Goal: Task Accomplishment & Management: Complete application form

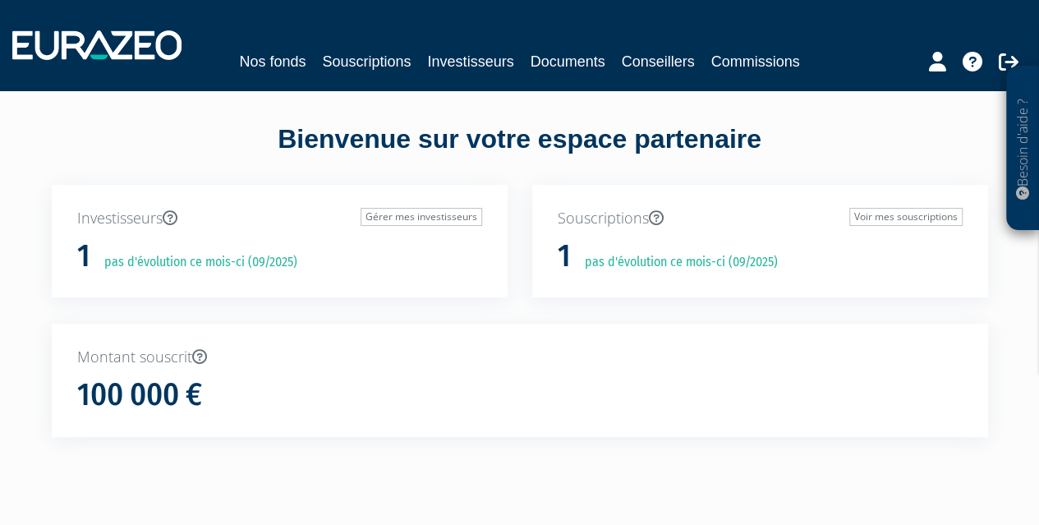
click at [814, 151] on div "Bienvenue sur votre espace partenaire" at bounding box center [519, 153] width 961 height 64
click at [798, 163] on div "Bienvenue sur votre espace partenaire" at bounding box center [519, 153] width 961 height 64
click at [292, 56] on link "Nos fonds" at bounding box center [272, 61] width 67 height 23
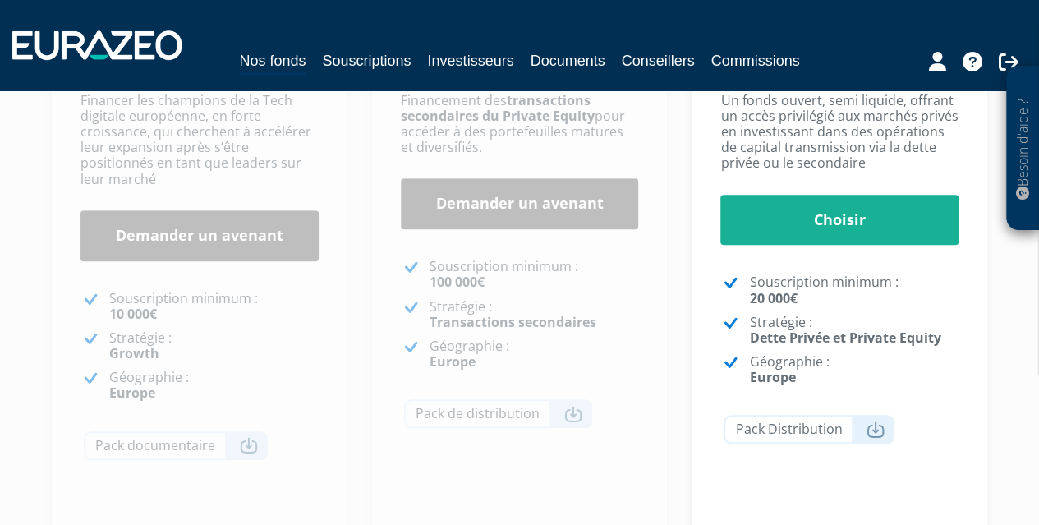
scroll to position [328, 0]
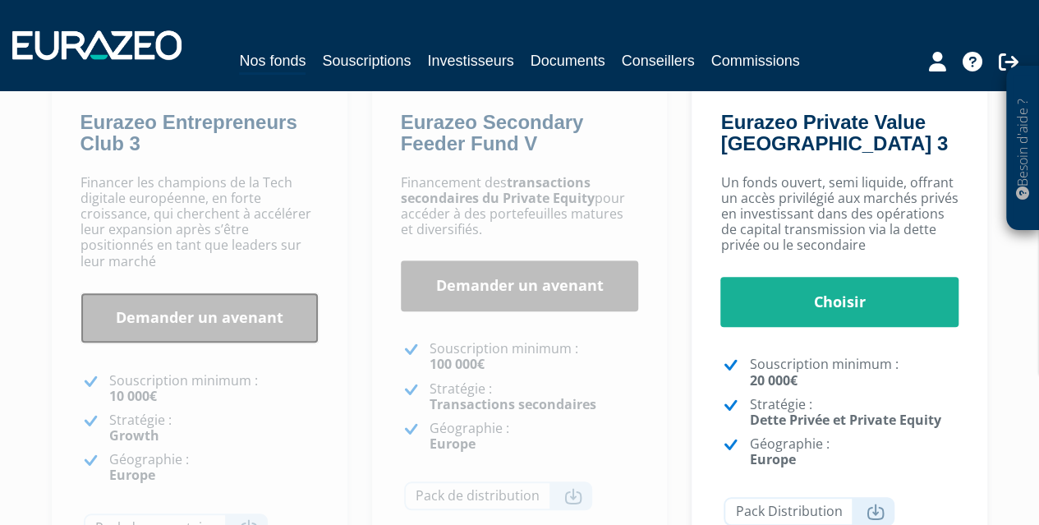
click at [209, 292] on link "Demander un avenant" at bounding box center [199, 317] width 238 height 51
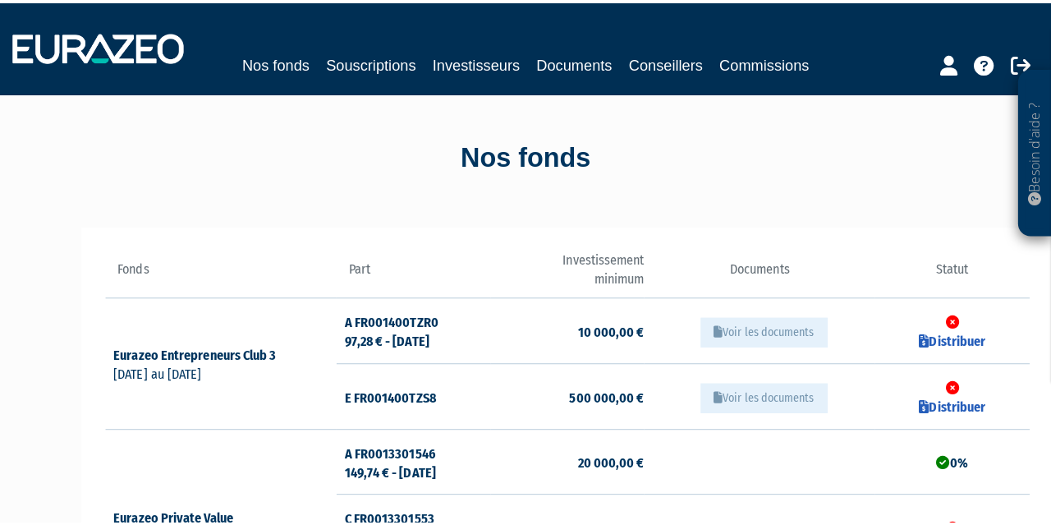
scroll to position [164, 0]
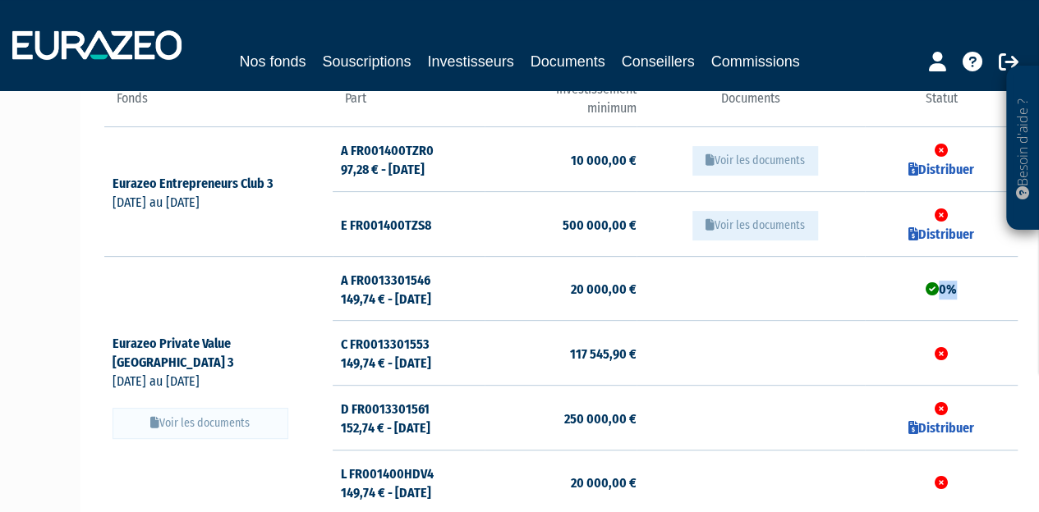
drag, startPoint x: 903, startPoint y: 282, endPoint x: 859, endPoint y: 277, distance: 44.6
click at [890, 280] on td "0%" at bounding box center [941, 288] width 152 height 65
click at [829, 286] on td at bounding box center [750, 288] width 228 height 65
click at [952, 158] on td "Distribuer" at bounding box center [941, 159] width 152 height 65
click at [937, 148] on icon at bounding box center [940, 150] width 13 height 13
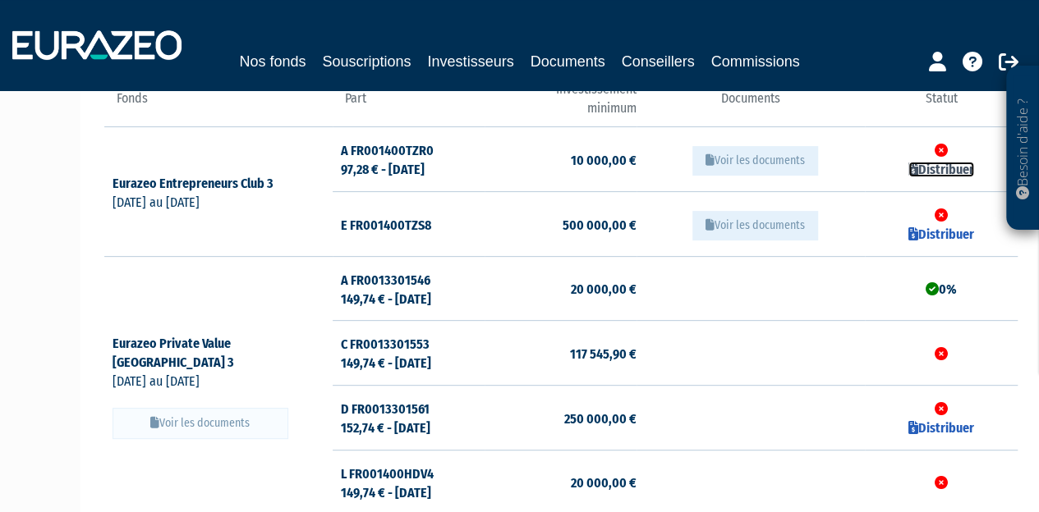
click at [932, 167] on link "Distribuer" at bounding box center [941, 170] width 66 height 16
checkbox input "true"
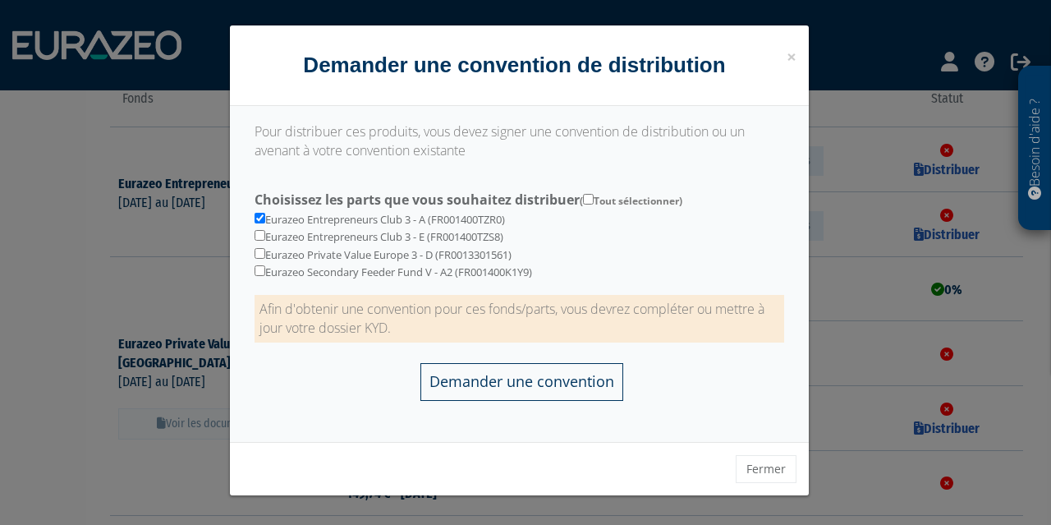
click at [487, 385] on input "Demander une convention" at bounding box center [521, 381] width 203 height 37
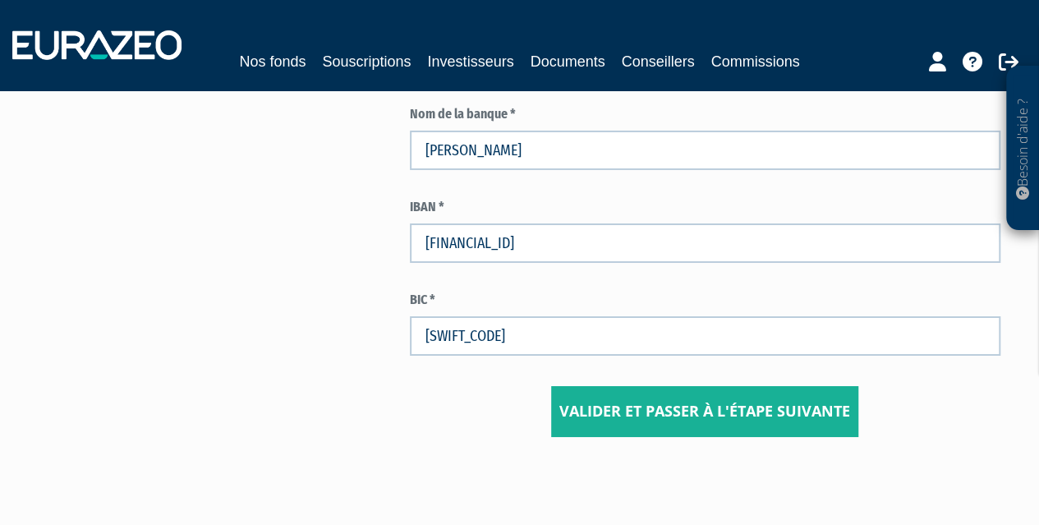
scroll to position [2863, 0]
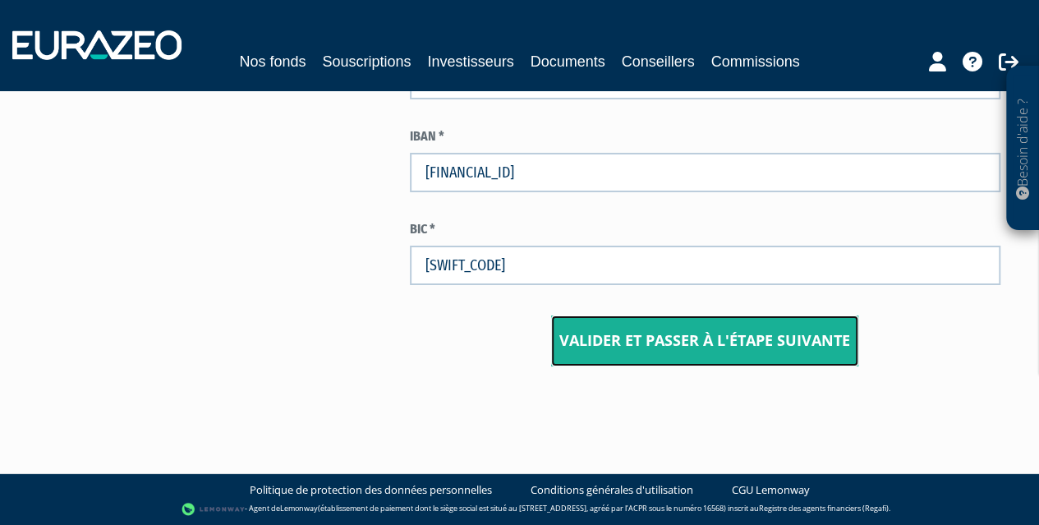
click at [573, 328] on input "Valider et passer à l'étape suivante" at bounding box center [704, 340] width 307 height 51
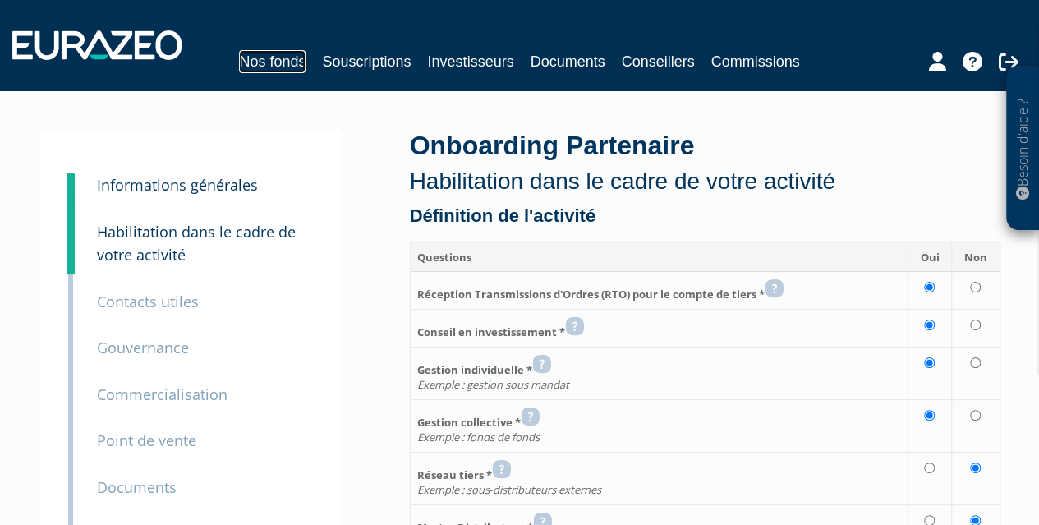
click at [276, 68] on link "Nos fonds" at bounding box center [272, 61] width 67 height 23
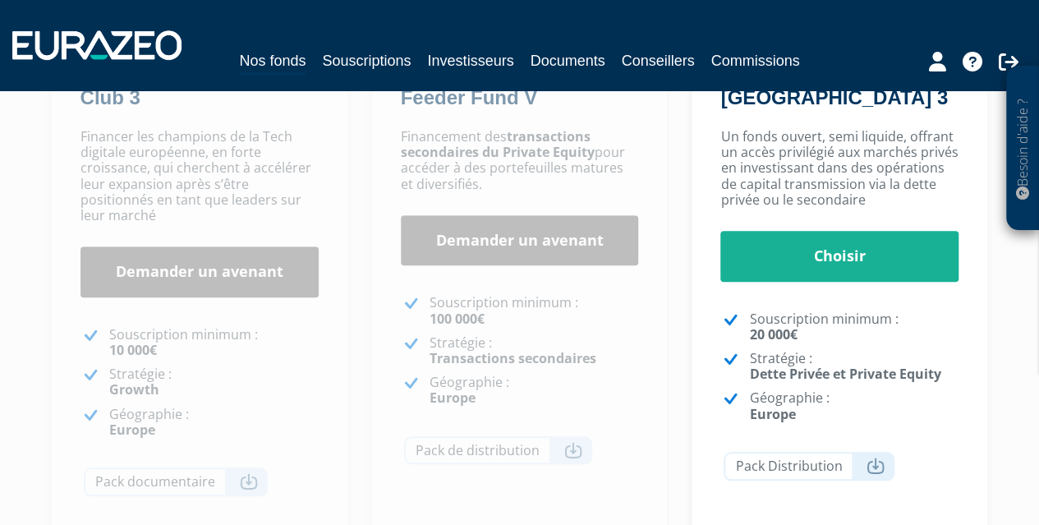
scroll to position [636, 0]
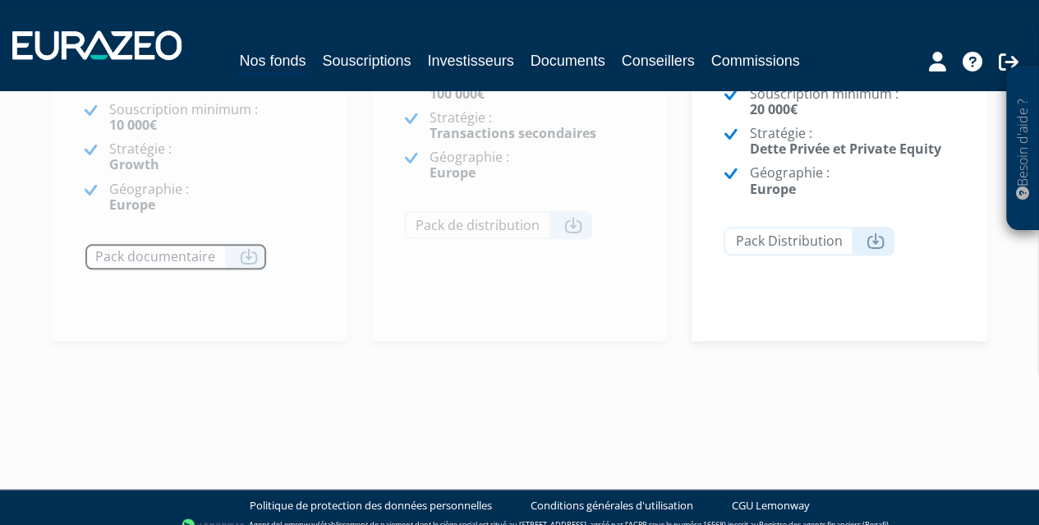
click at [258, 242] on link "Pack documentaire" at bounding box center [176, 256] width 184 height 29
